Goal: Transaction & Acquisition: Subscribe to service/newsletter

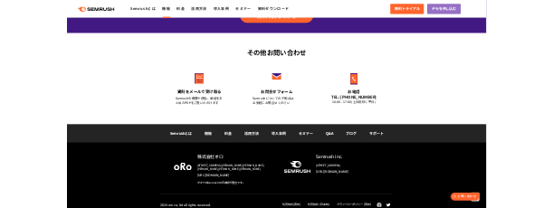
scroll to position [6318, 0]
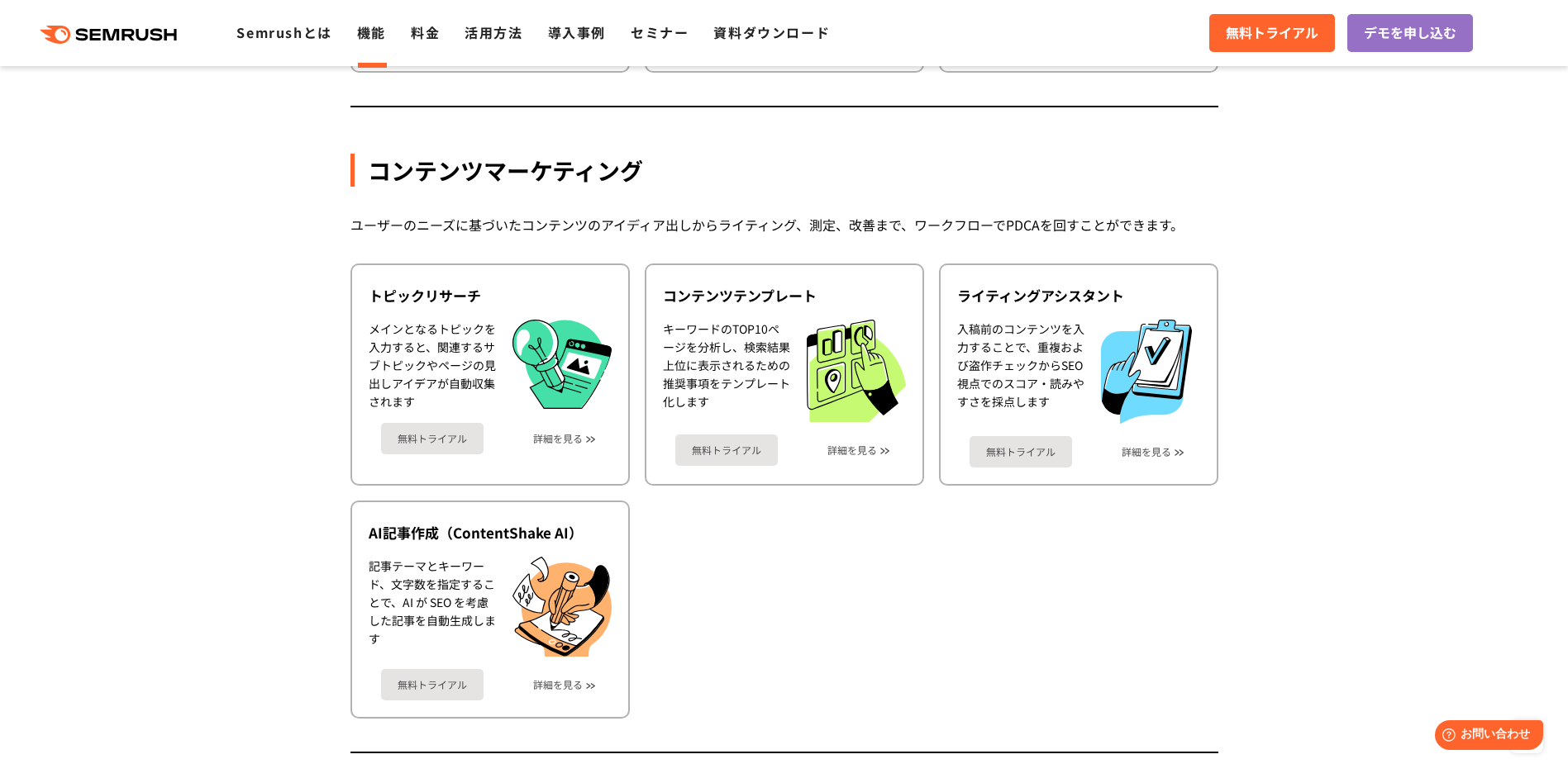
scroll to position [2479, 0]
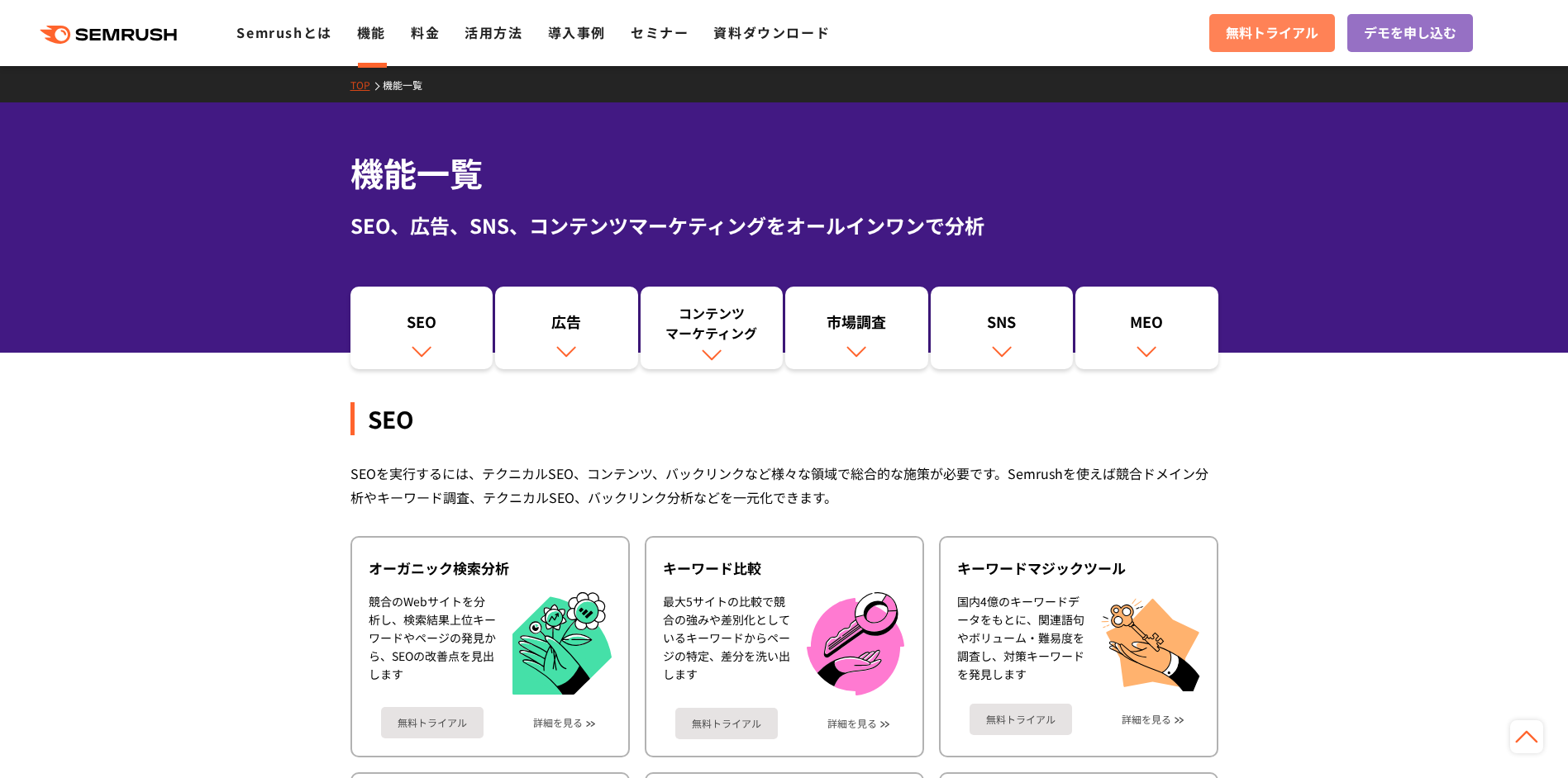
click at [1268, 41] on span "無料トライアル" at bounding box center [1271, 33] width 92 height 22
